Goal: Check status: Check status

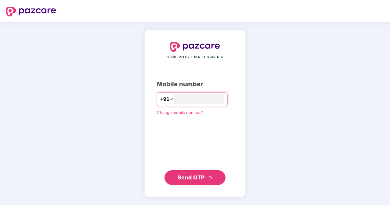
type input "**********"
click at [183, 176] on span "Send OTP" at bounding box center [191, 177] width 27 height 6
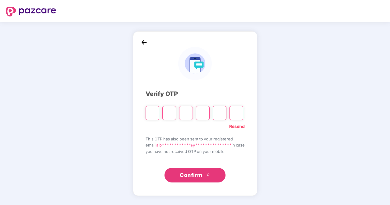
type input "*"
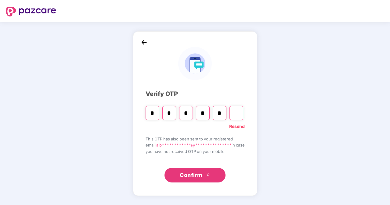
type input "*"
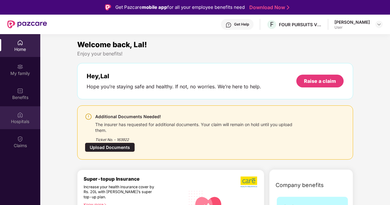
click at [21, 116] on img at bounding box center [20, 115] width 6 height 6
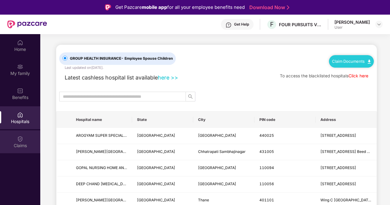
click at [27, 141] on div "Claims" at bounding box center [20, 142] width 40 height 23
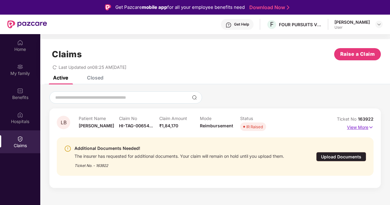
click at [360, 127] on p "View More" at bounding box center [360, 127] width 27 height 8
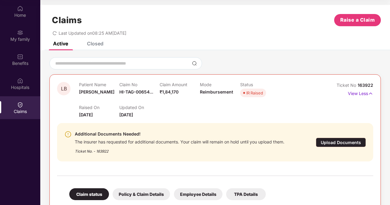
click at [142, 42] on div "Active Closed" at bounding box center [215, 46] width 350 height 9
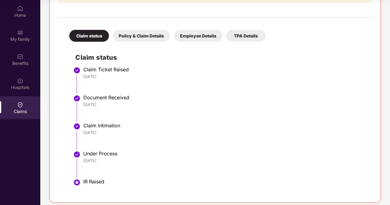
scroll to position [163, 0]
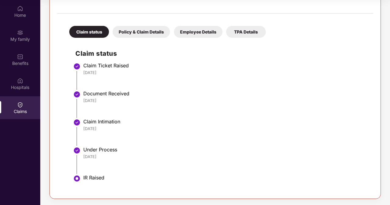
click at [249, 35] on div "TPA Details" at bounding box center [246, 32] width 40 height 12
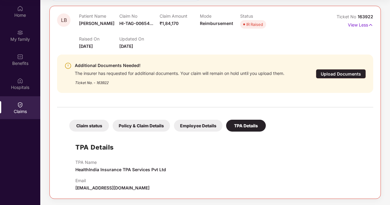
click at [216, 26] on div "Mode Reimbursement" at bounding box center [220, 21] width 40 height 17
click at [218, 24] on span "Reimbursement" at bounding box center [216, 23] width 33 height 5
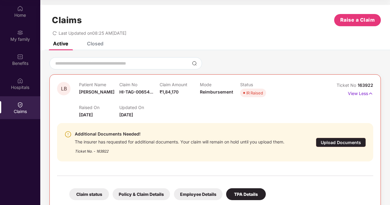
click at [165, 90] on span "₹1,84,170" at bounding box center [169, 91] width 19 height 5
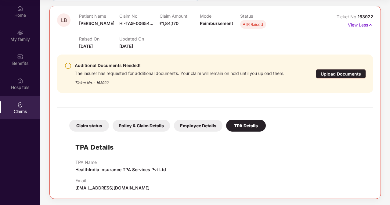
click at [197, 127] on div "Employee Details" at bounding box center [198, 126] width 49 height 12
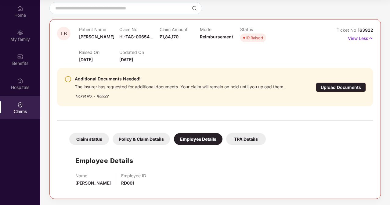
click at [160, 139] on div "Policy & Claim Details" at bounding box center [141, 139] width 57 height 12
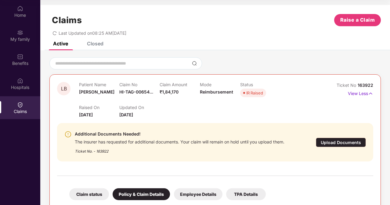
scroll to position [188, 0]
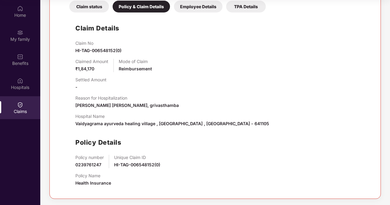
click at [97, 9] on div "Claim status" at bounding box center [89, 7] width 40 height 12
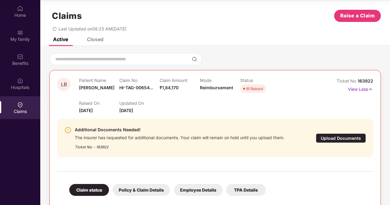
scroll to position [0, 0]
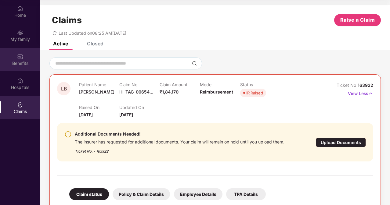
click at [20, 58] on img at bounding box center [20, 57] width 6 height 6
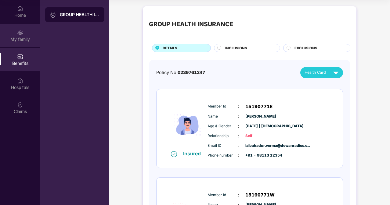
click at [20, 38] on div "My family" at bounding box center [20, 39] width 40 height 6
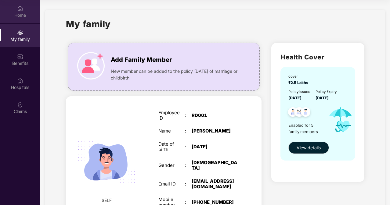
click at [17, 18] on div "Home" at bounding box center [20, 15] width 40 height 6
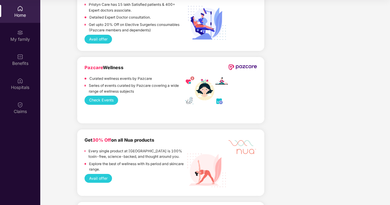
scroll to position [338, 0]
